Goal: Transaction & Acquisition: Purchase product/service

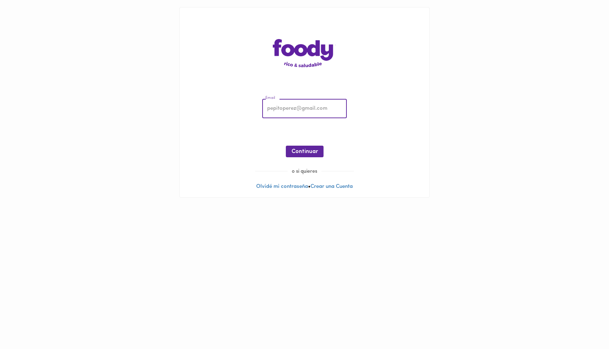
click at [277, 113] on input "email" at bounding box center [304, 108] width 85 height 19
type input "[EMAIL_ADDRESS][DOMAIN_NAME]"
click at [310, 154] on span "Continuar" at bounding box center [304, 152] width 26 height 7
click at [304, 149] on span "Ingresar" at bounding box center [304, 152] width 22 height 7
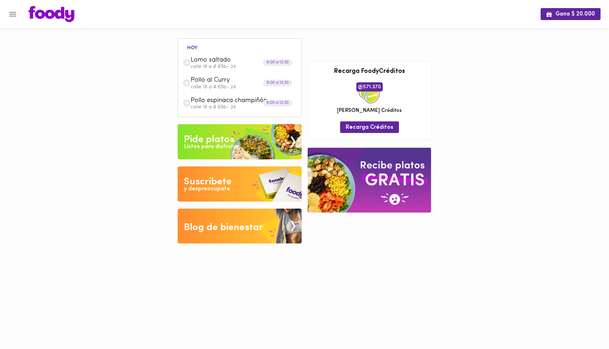
click at [233, 137] on div "Pide platos" at bounding box center [209, 140] width 50 height 14
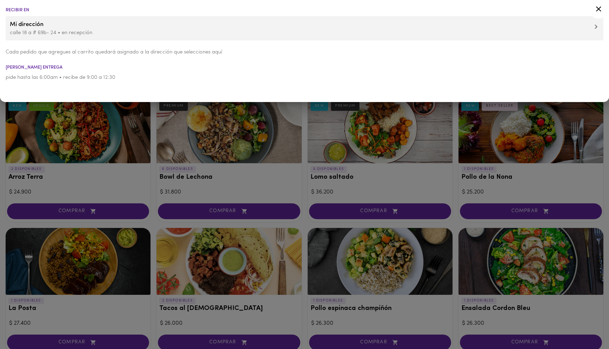
click at [156, 115] on div at bounding box center [304, 174] width 609 height 349
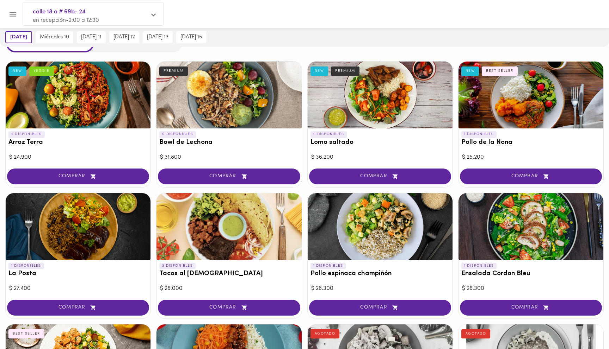
scroll to position [35, 0]
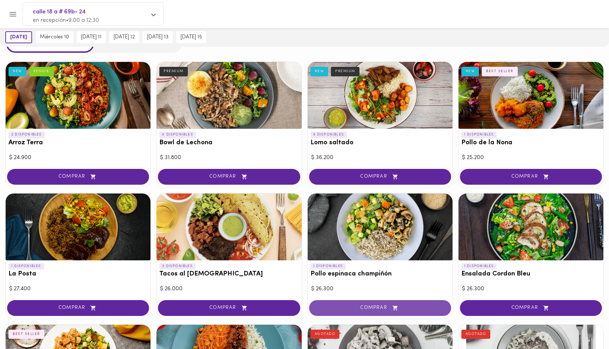
click at [392, 311] on icon "button" at bounding box center [395, 308] width 9 height 6
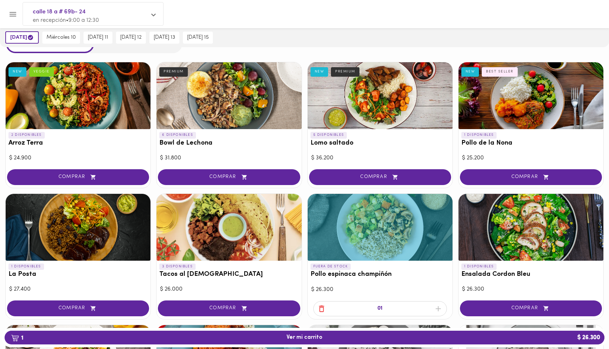
scroll to position [35, 0]
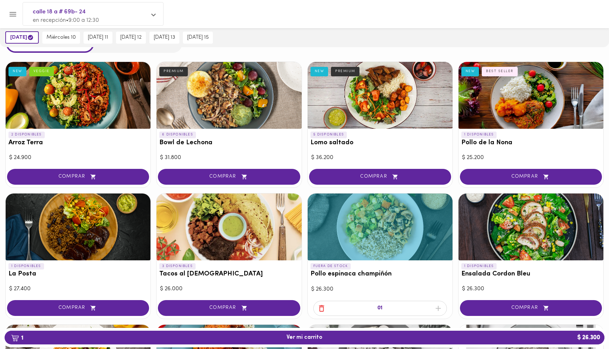
click at [0, 164] on div at bounding box center [3, 174] width 7 height 349
